Goal: Task Accomplishment & Management: Complete application form

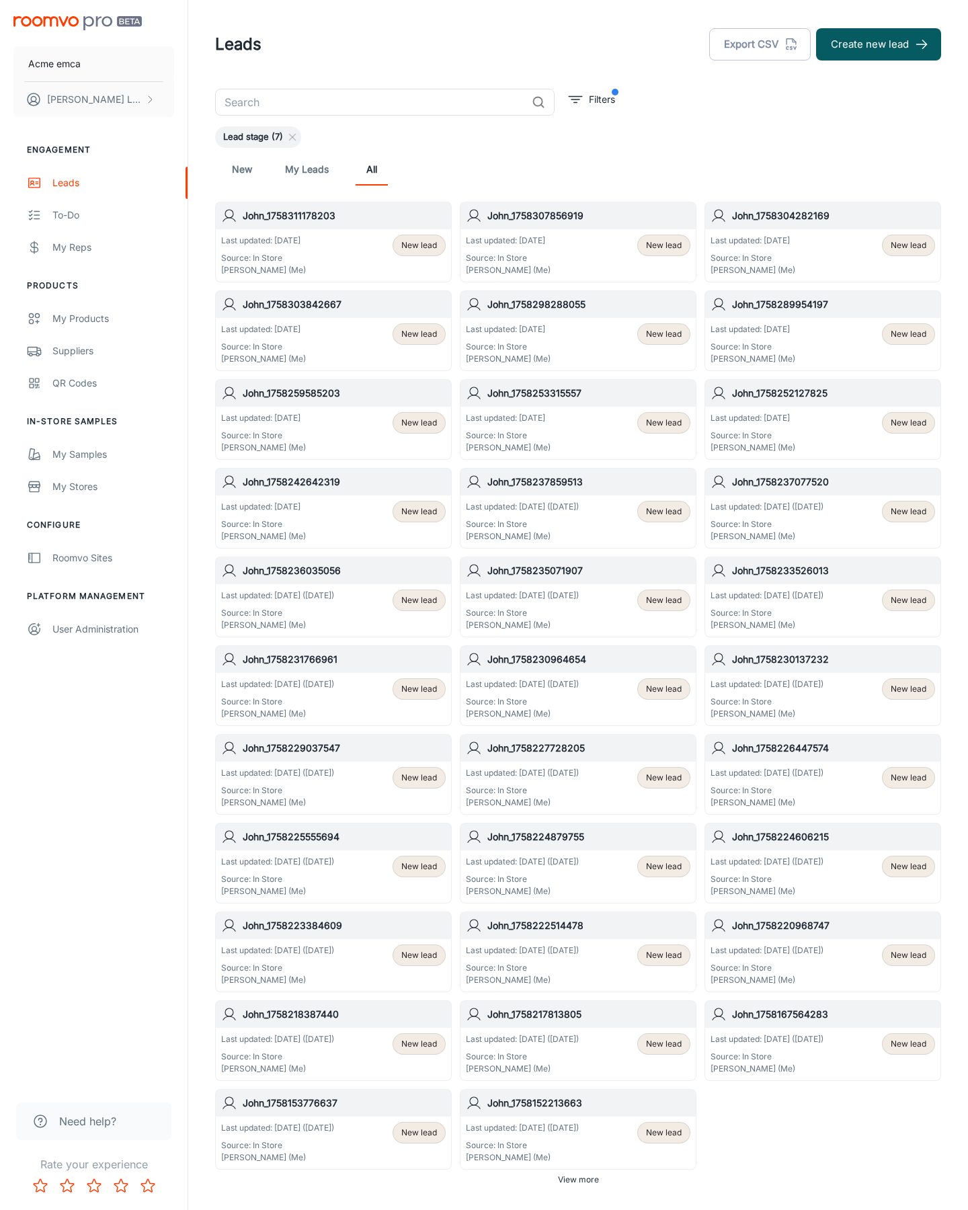
click at [879, 44] on button "Create new lead" at bounding box center [878, 44] width 125 height 32
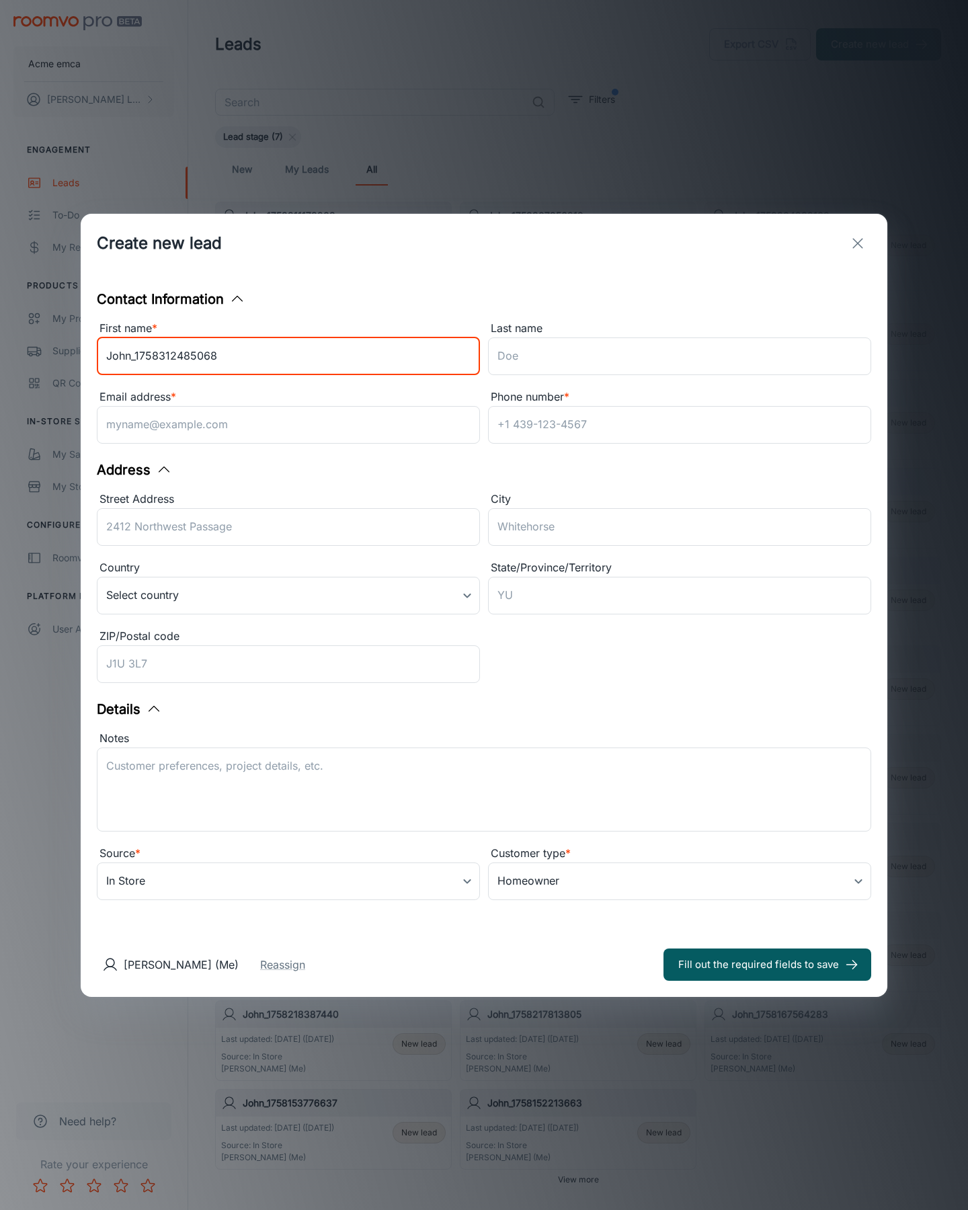
type input "John_1758312485068"
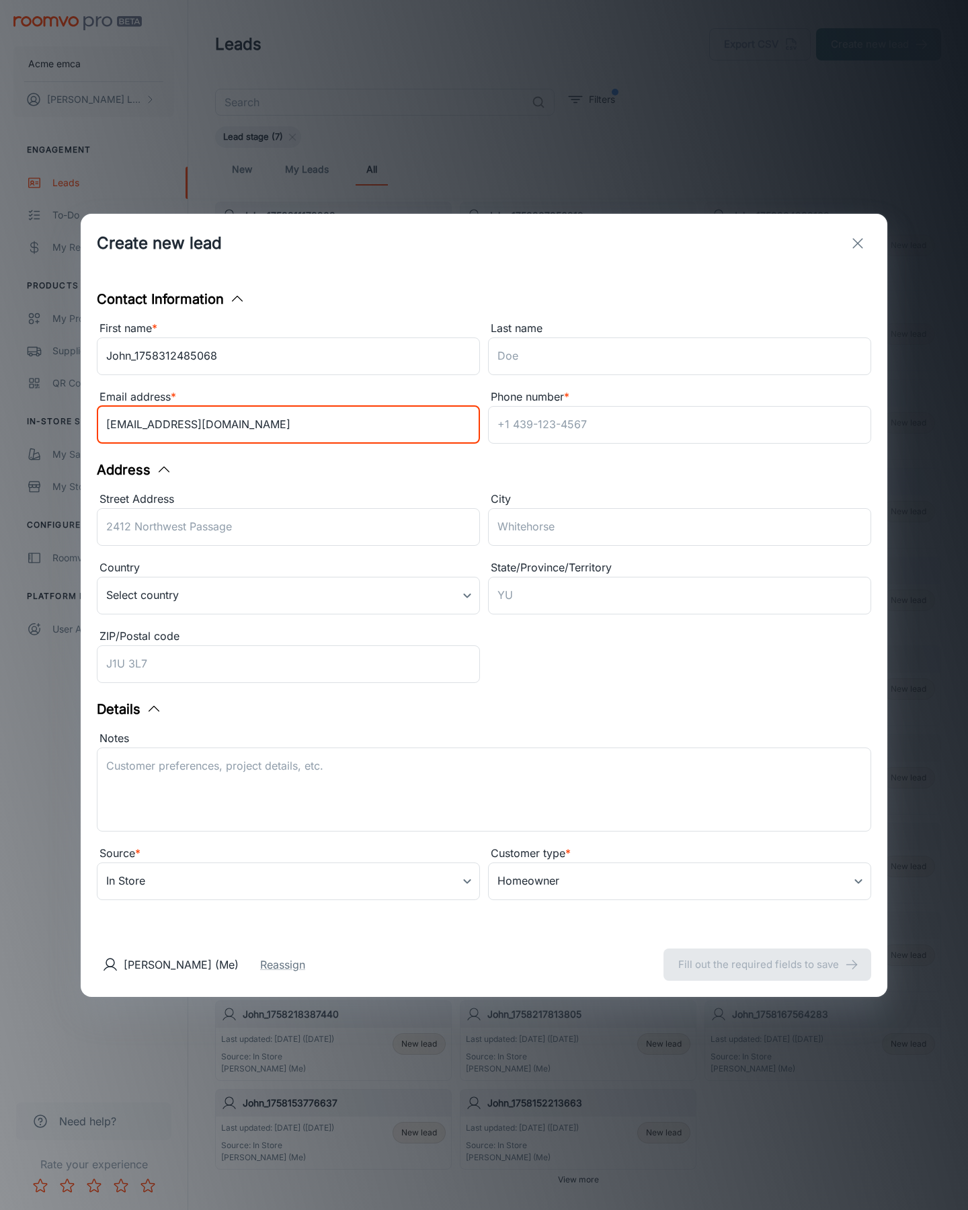
type input "[EMAIL_ADDRESS][DOMAIN_NAME]"
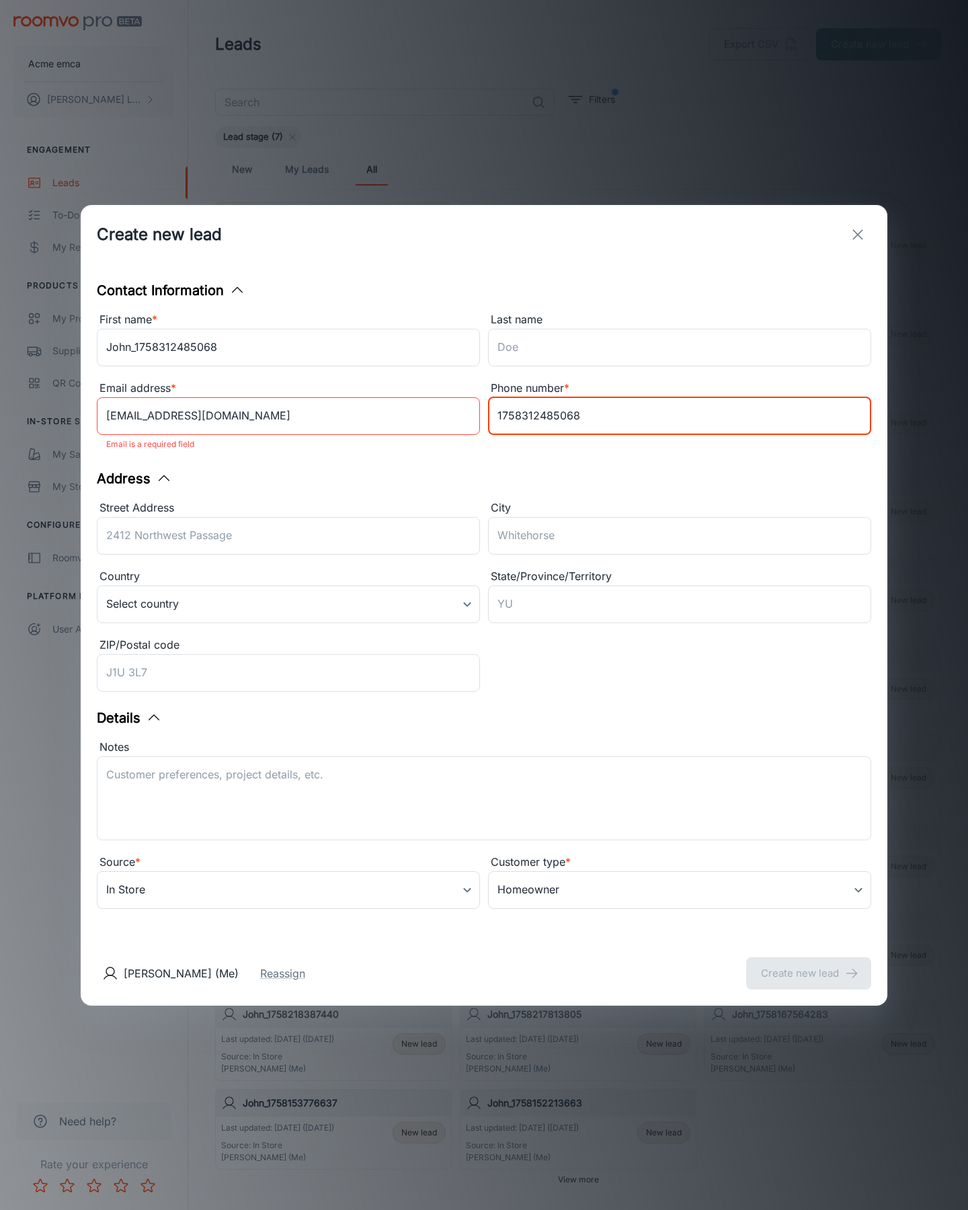
type input "1758312485068"
click at [809, 964] on button "Create new lead" at bounding box center [808, 974] width 125 height 32
